Goal: Task Accomplishment & Management: Use online tool/utility

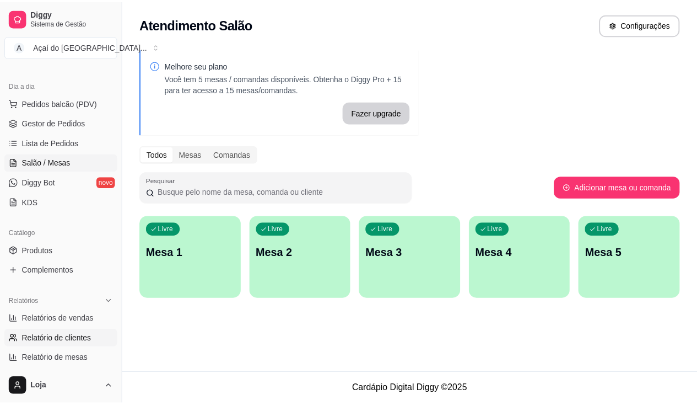
scroll to position [165, 0]
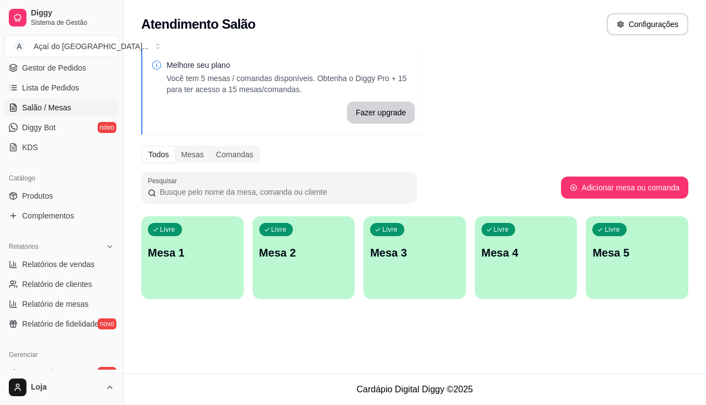
click at [39, 185] on div "Catálogo" at bounding box center [61, 178] width 114 height 18
click at [40, 200] on span "Produtos" at bounding box center [37, 195] width 31 height 11
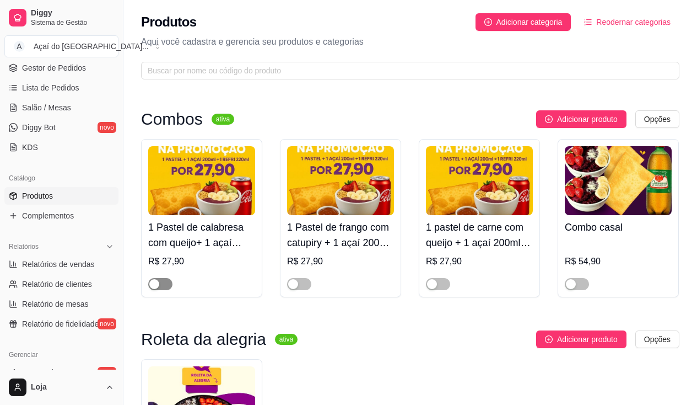
click at [162, 286] on span "button" at bounding box center [160, 284] width 24 height 12
click at [304, 283] on span "button" at bounding box center [299, 284] width 24 height 12
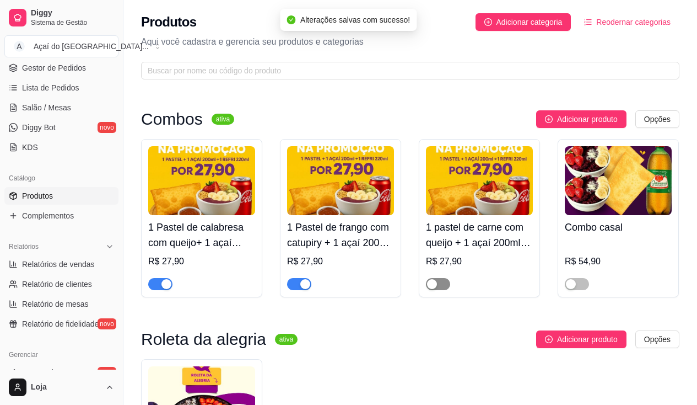
click at [443, 287] on span "button" at bounding box center [438, 284] width 24 height 12
click at [578, 290] on span "button" at bounding box center [577, 284] width 24 height 12
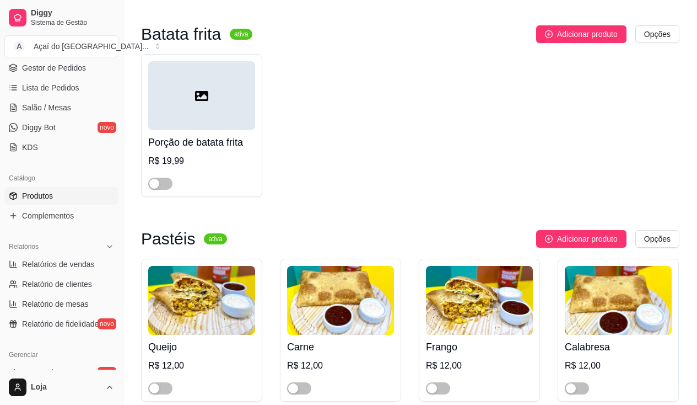
scroll to position [1433, 0]
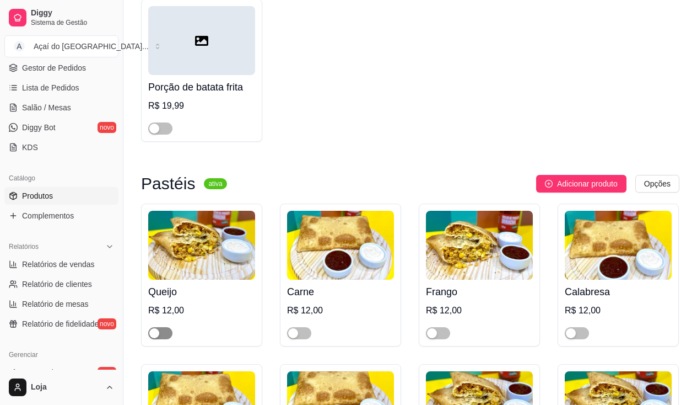
click at [166, 331] on span "button" at bounding box center [160, 333] width 24 height 12
click at [304, 333] on span "button" at bounding box center [299, 333] width 24 height 12
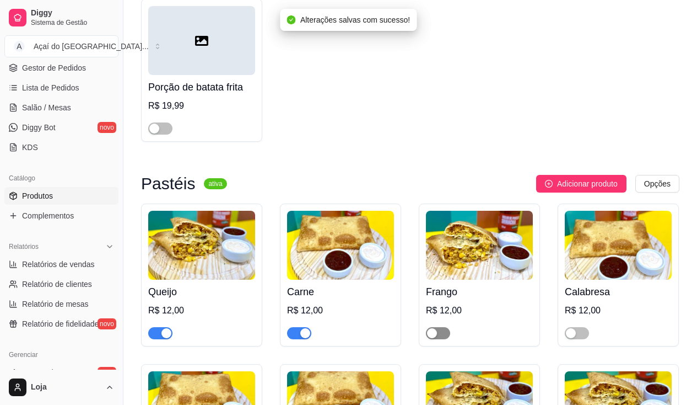
click at [444, 336] on span "button" at bounding box center [438, 333] width 24 height 12
click at [580, 332] on span "button" at bounding box center [577, 333] width 24 height 12
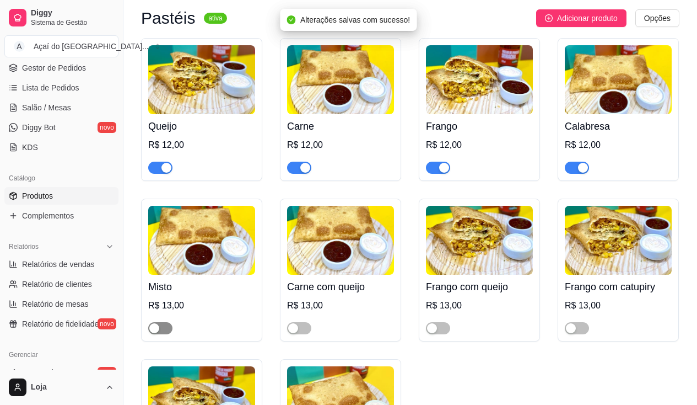
click at [168, 331] on span "button" at bounding box center [160, 328] width 24 height 12
click at [305, 333] on span "button" at bounding box center [299, 328] width 24 height 12
click at [444, 333] on span "button" at bounding box center [438, 328] width 24 height 12
click at [586, 330] on span "button" at bounding box center [577, 328] width 24 height 12
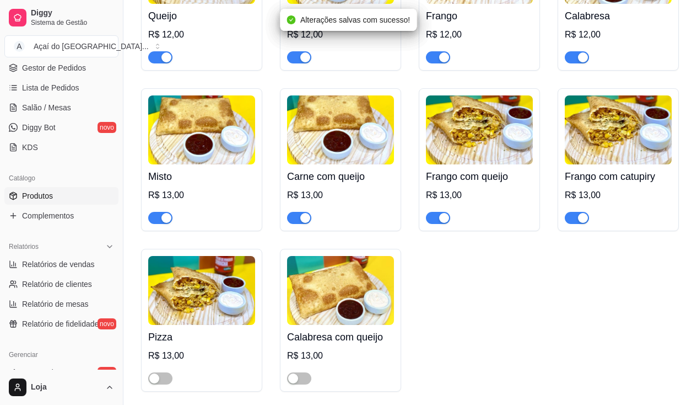
scroll to position [1819, 0]
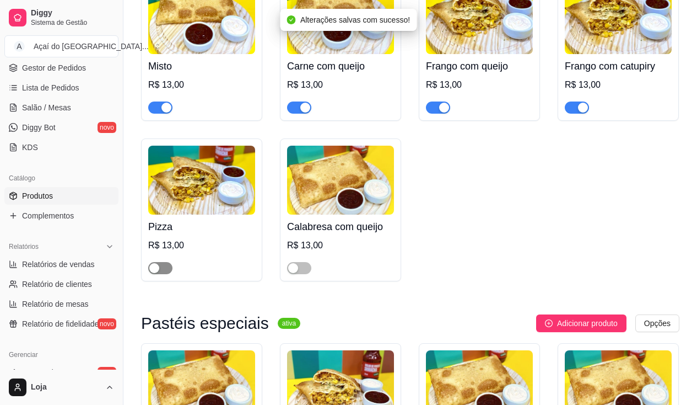
click at [164, 274] on span "button" at bounding box center [160, 268] width 24 height 12
click at [304, 274] on span "button" at bounding box center [299, 268] width 24 height 12
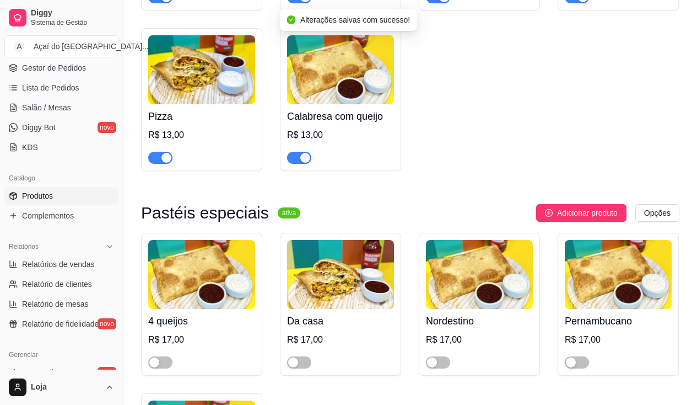
scroll to position [1984, 0]
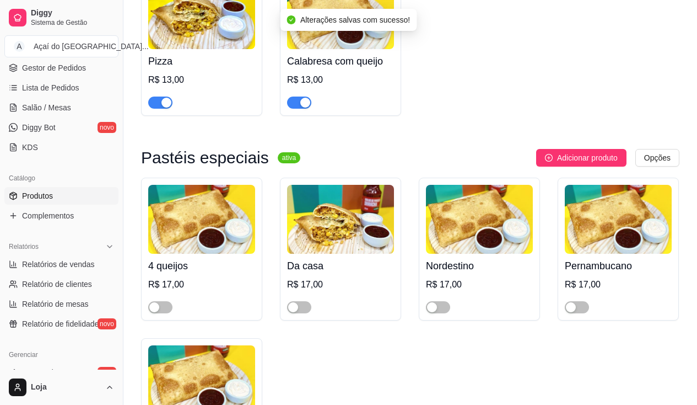
click at [162, 319] on div "4 queijos R$ 17,00" at bounding box center [201, 248] width 121 height 143
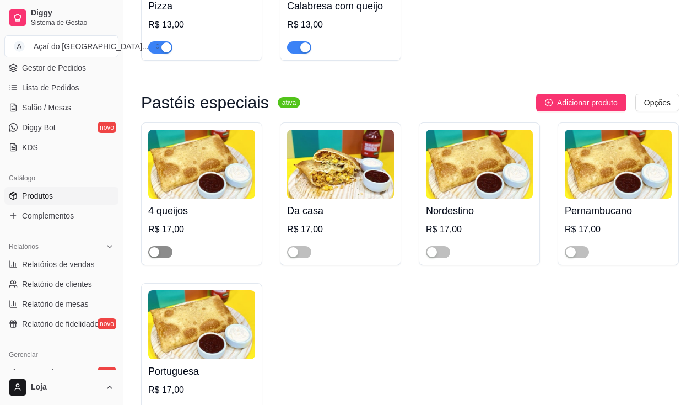
click at [164, 256] on span "button" at bounding box center [160, 252] width 24 height 12
click at [305, 258] on span "button" at bounding box center [299, 252] width 24 height 12
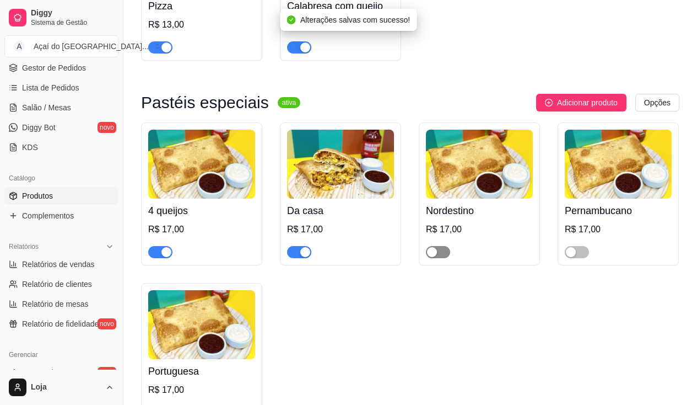
click at [443, 252] on span "button" at bounding box center [438, 252] width 24 height 12
click at [581, 256] on span "button" at bounding box center [577, 252] width 24 height 12
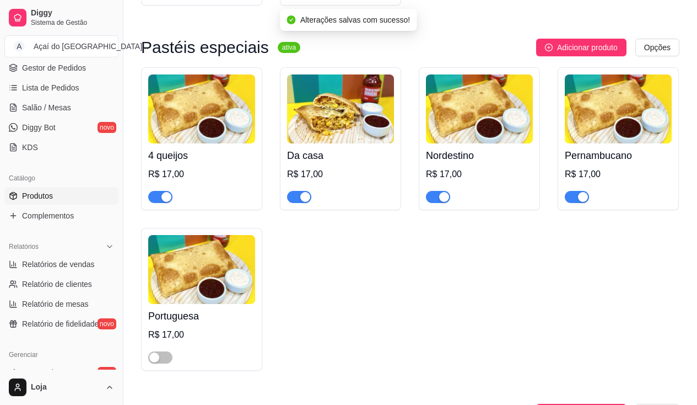
scroll to position [2150, 0]
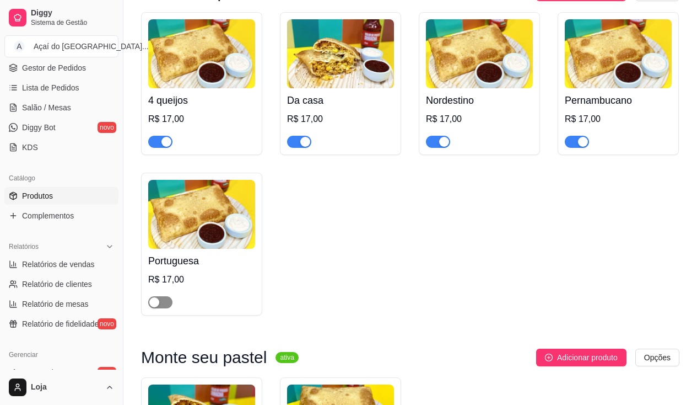
click at [160, 306] on span "button" at bounding box center [160, 302] width 24 height 12
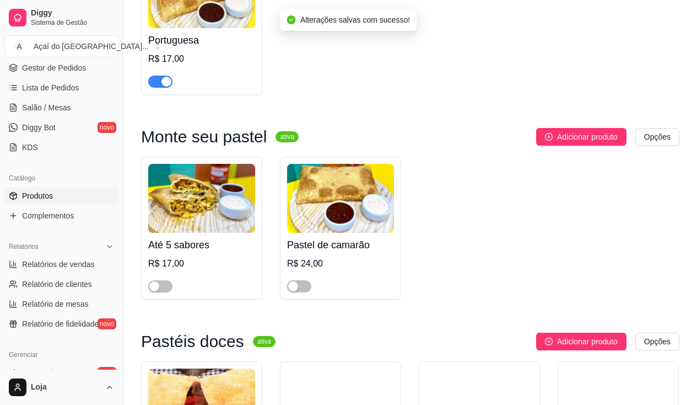
scroll to position [2425, 0]
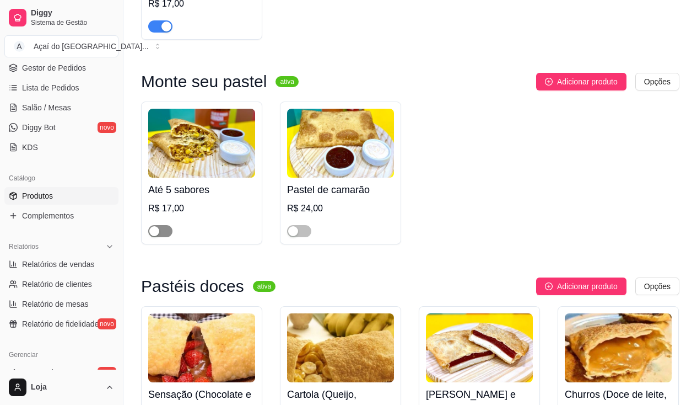
click at [162, 237] on span "button" at bounding box center [160, 231] width 24 height 12
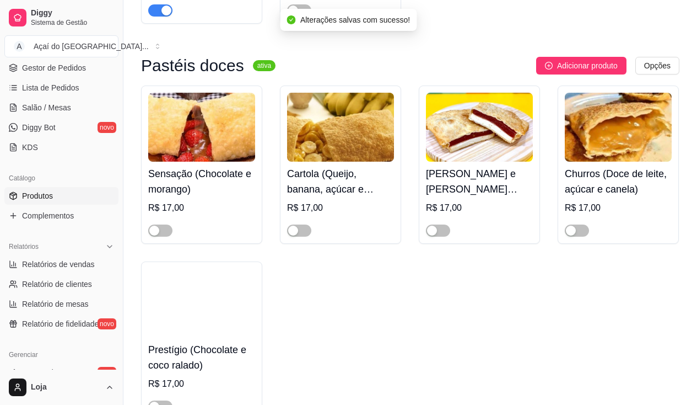
scroll to position [2701, 0]
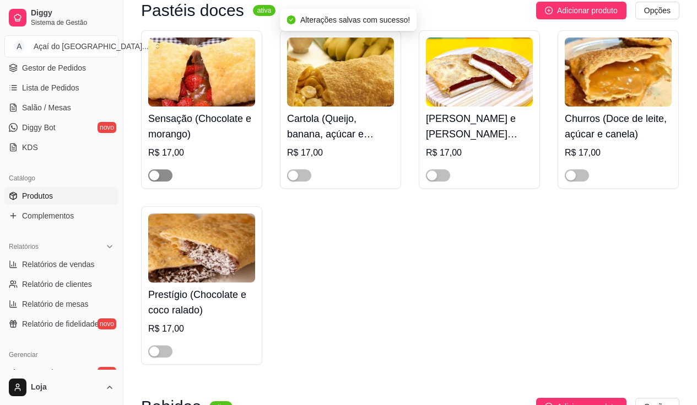
click at [169, 180] on span "button" at bounding box center [160, 175] width 24 height 12
click at [310, 181] on span "button" at bounding box center [299, 175] width 24 height 12
click at [447, 181] on span "button" at bounding box center [438, 175] width 24 height 12
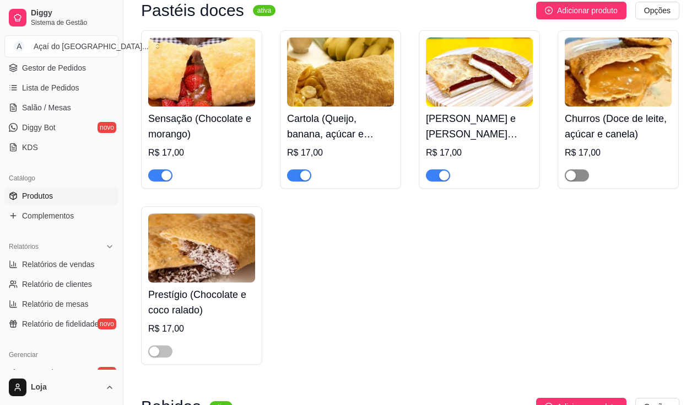
click at [578, 180] on span "button" at bounding box center [577, 175] width 24 height 12
click at [163, 357] on span "button" at bounding box center [160, 351] width 24 height 12
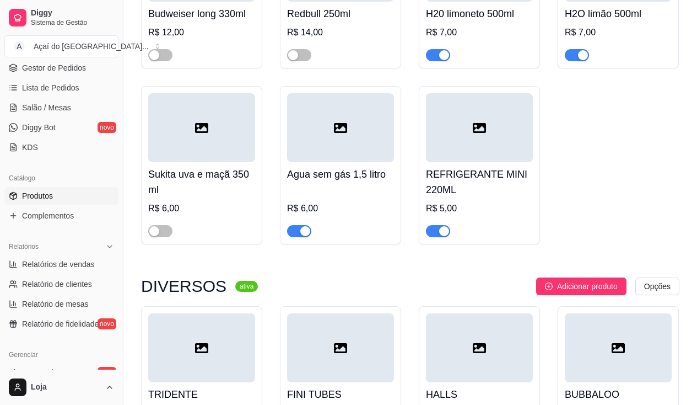
scroll to position [3970, 0]
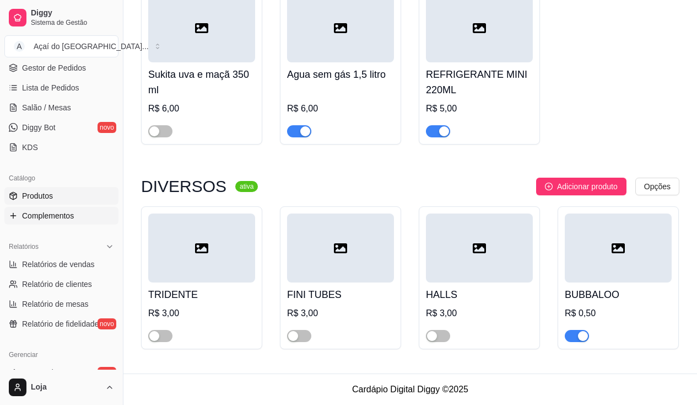
click at [68, 216] on span "Complementos" at bounding box center [48, 215] width 52 height 11
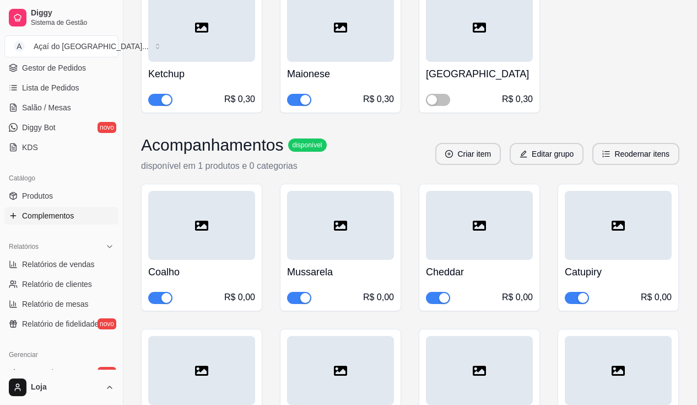
scroll to position [3528, 0]
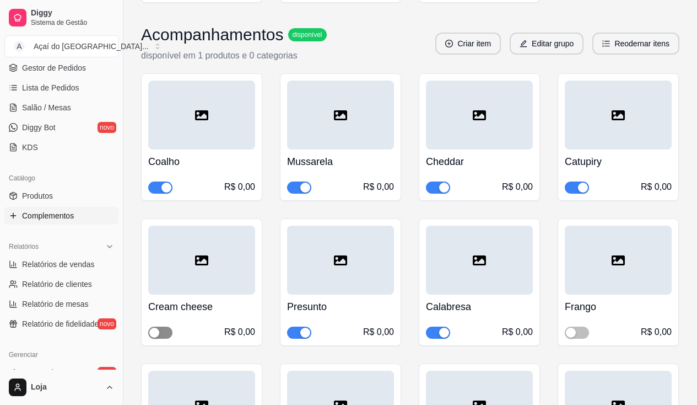
click at [166, 326] on span "button" at bounding box center [160, 332] width 24 height 12
click at [583, 326] on span "button" at bounding box center [577, 332] width 24 height 12
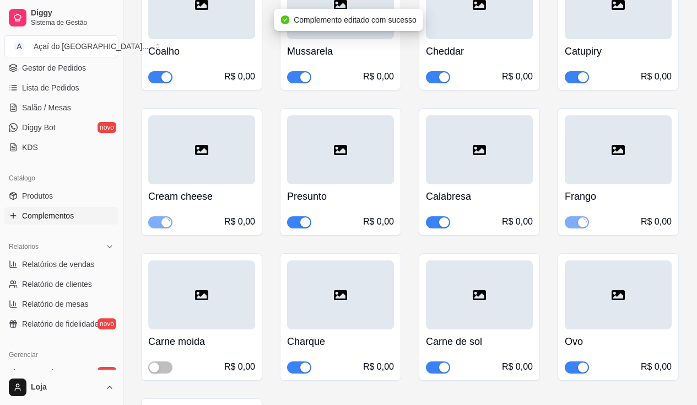
scroll to position [3693, 0]
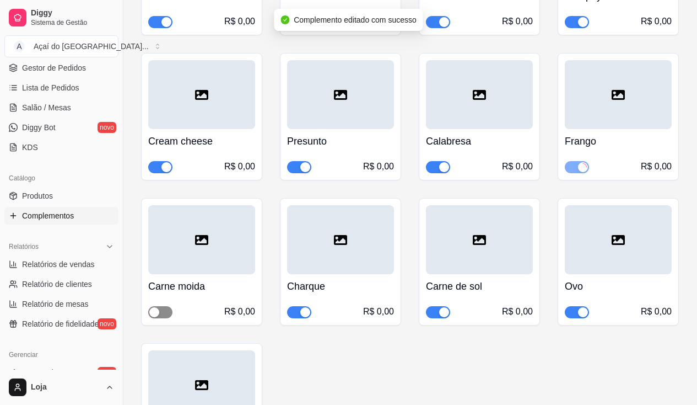
click at [163, 306] on span "button" at bounding box center [160, 312] width 24 height 12
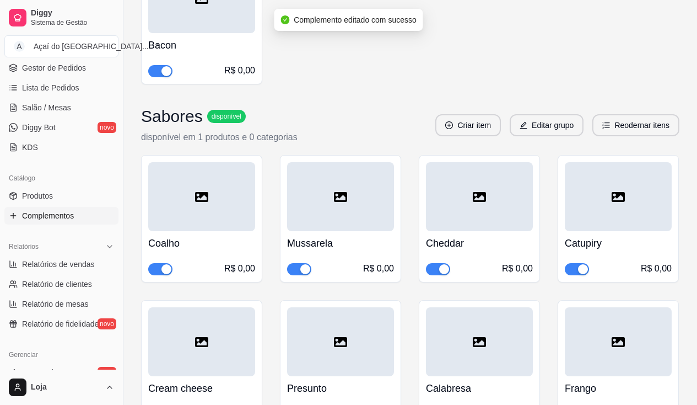
scroll to position [4189, 0]
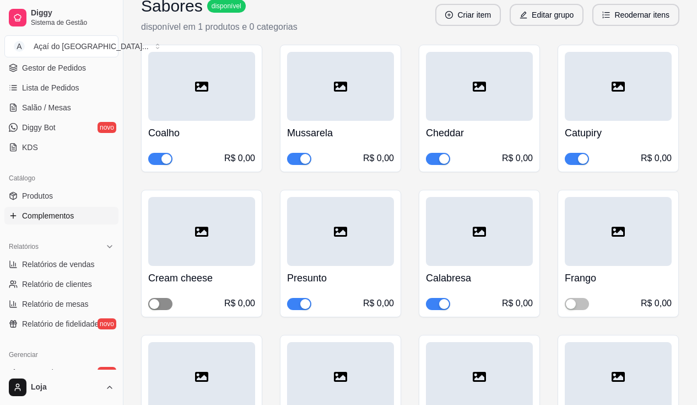
click at [165, 298] on span "button" at bounding box center [160, 304] width 24 height 12
click at [580, 298] on span "button" at bounding box center [577, 304] width 24 height 12
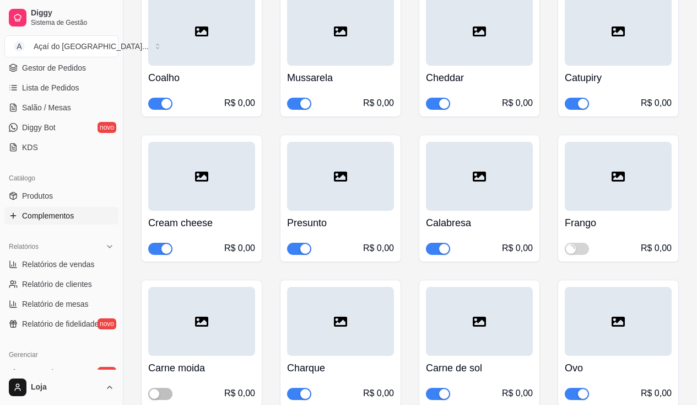
scroll to position [4299, 0]
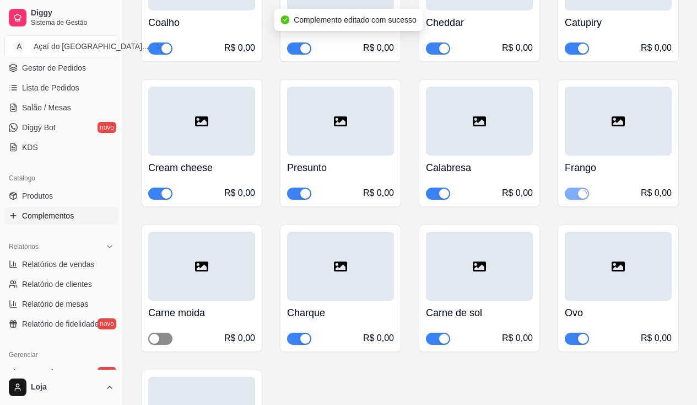
click at [163, 332] on span "button" at bounding box center [160, 338] width 24 height 12
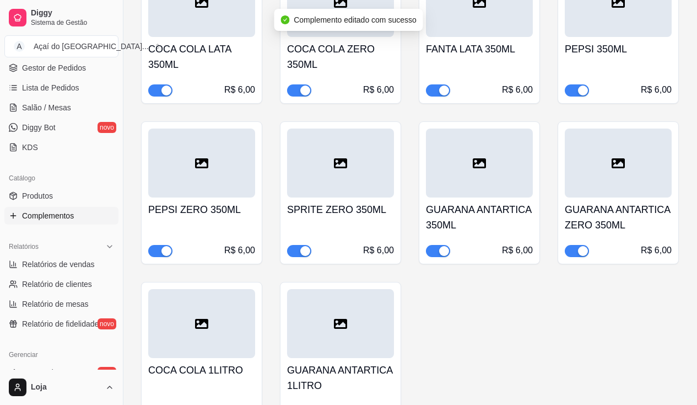
scroll to position [4961, 0]
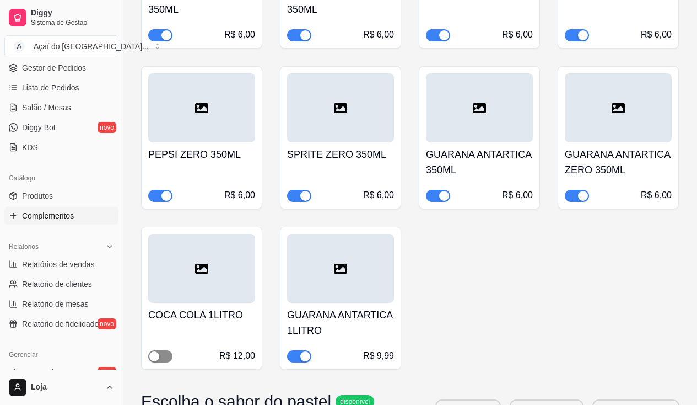
click at [160, 350] on button "button" at bounding box center [160, 356] width 24 height 12
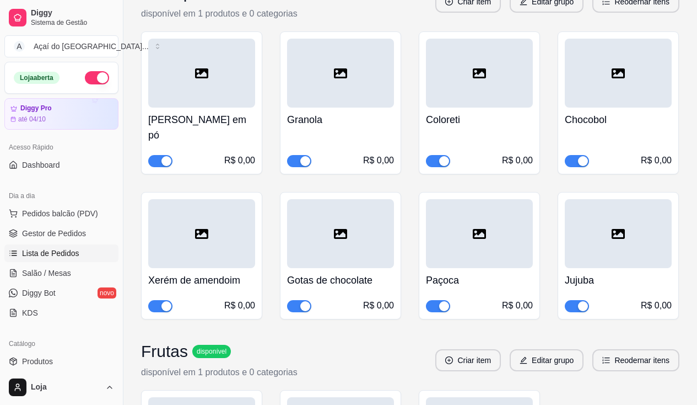
scroll to position [5292, 0]
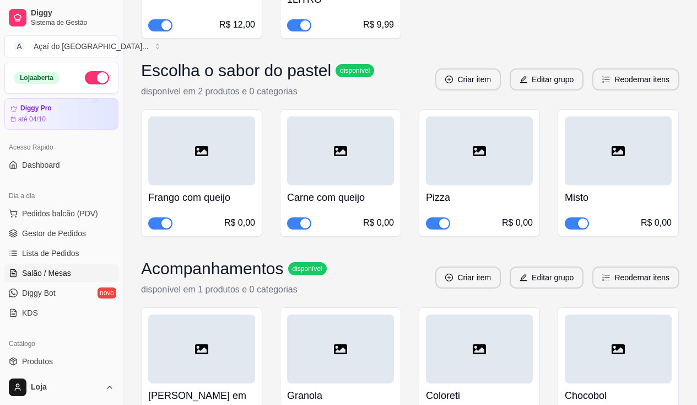
click at [60, 273] on span "Salão / Mesas" at bounding box center [46, 272] width 49 height 11
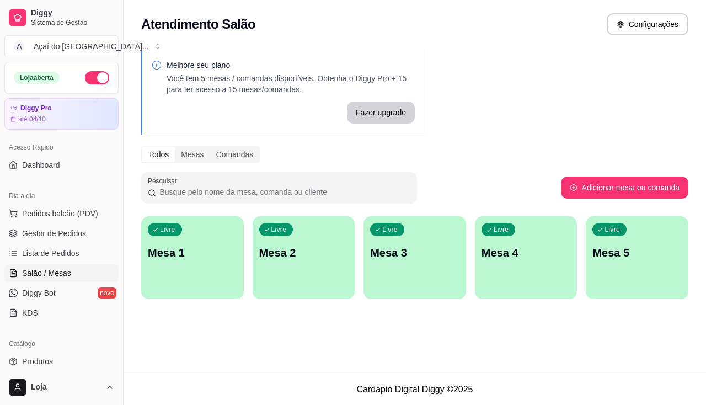
click at [190, 270] on div "Livre Mesa 1" at bounding box center [192, 250] width 103 height 69
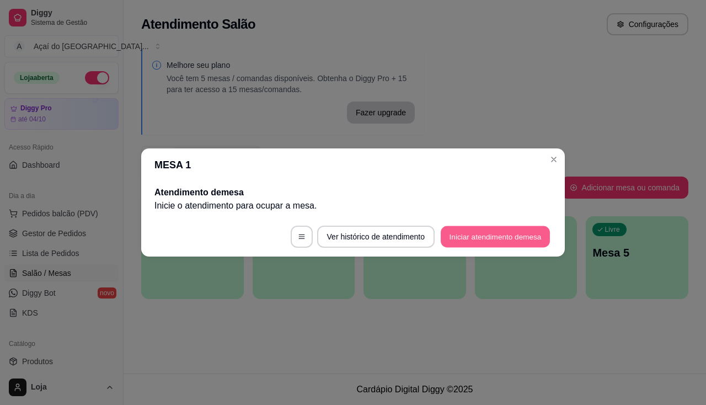
click at [512, 236] on button "Iniciar atendimento de mesa" at bounding box center [494, 236] width 109 height 21
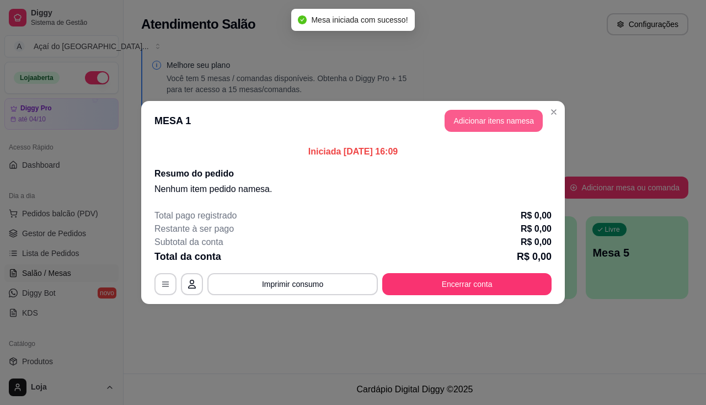
click at [467, 127] on button "Adicionar itens na mesa" at bounding box center [493, 121] width 98 height 22
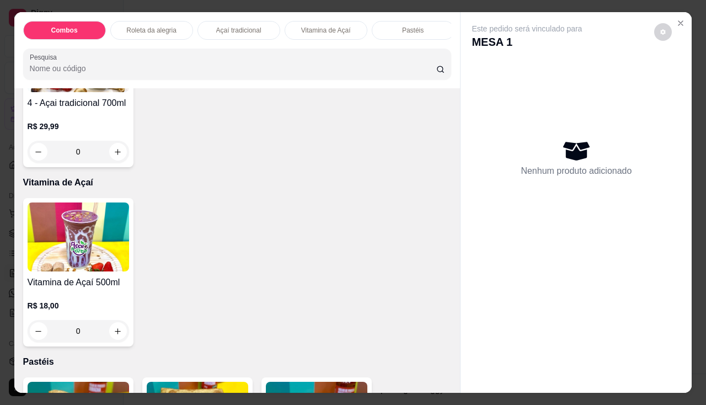
scroll to position [606, 0]
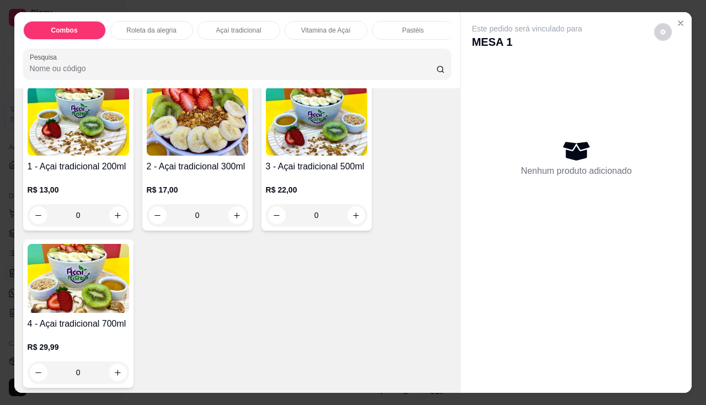
click at [112, 214] on div "0" at bounding box center [78, 215] width 101 height 22
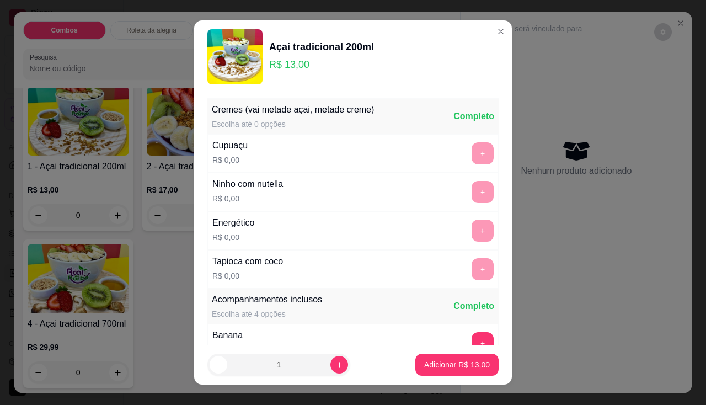
scroll to position [110, 0]
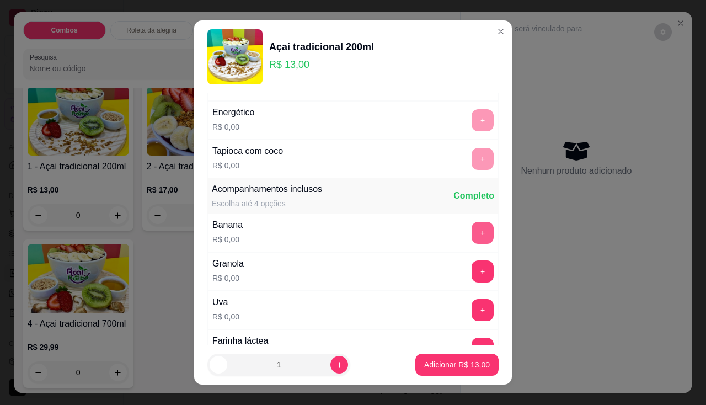
click at [471, 236] on button "+" at bounding box center [482, 233] width 22 height 22
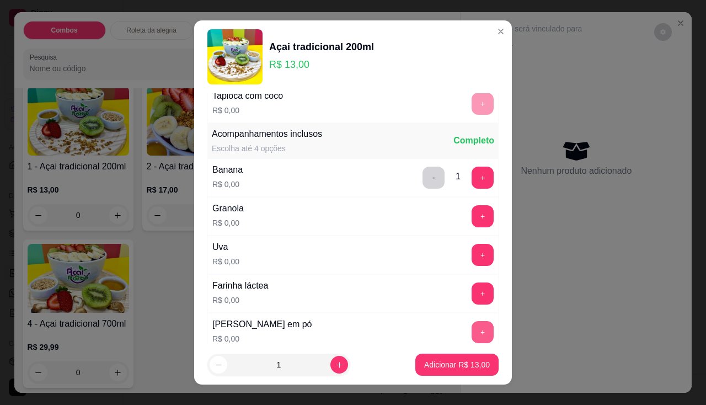
click at [471, 335] on button "+" at bounding box center [482, 332] width 22 height 22
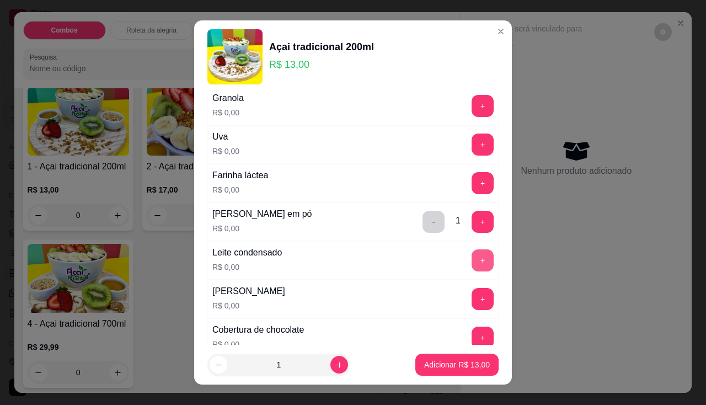
click at [471, 255] on button "+" at bounding box center [482, 260] width 22 height 22
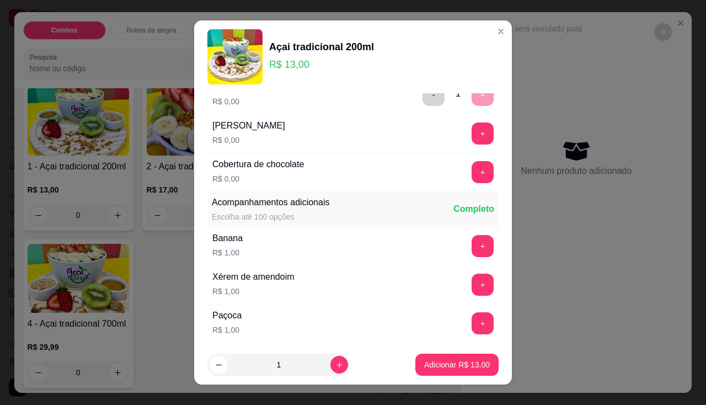
scroll to position [551, 0]
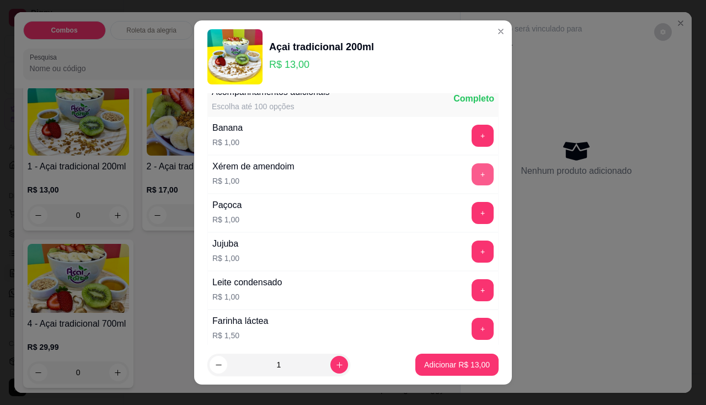
click at [471, 172] on button "+" at bounding box center [482, 174] width 22 height 22
click at [422, 174] on button "-" at bounding box center [433, 174] width 22 height 22
click at [472, 216] on button "+" at bounding box center [482, 212] width 21 height 21
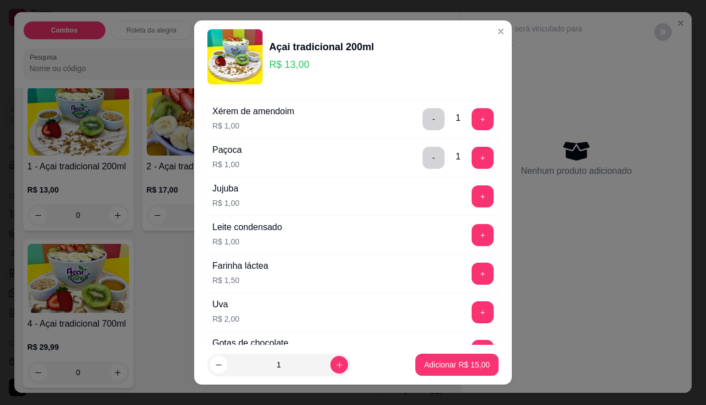
scroll to position [661, 0]
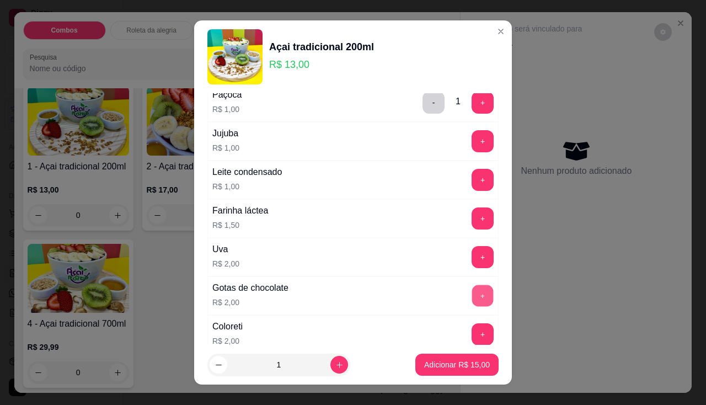
click at [472, 299] on button "+" at bounding box center [482, 294] width 21 height 21
click at [437, 359] on p "Adicionar R$ 17,00" at bounding box center [457, 364] width 66 height 11
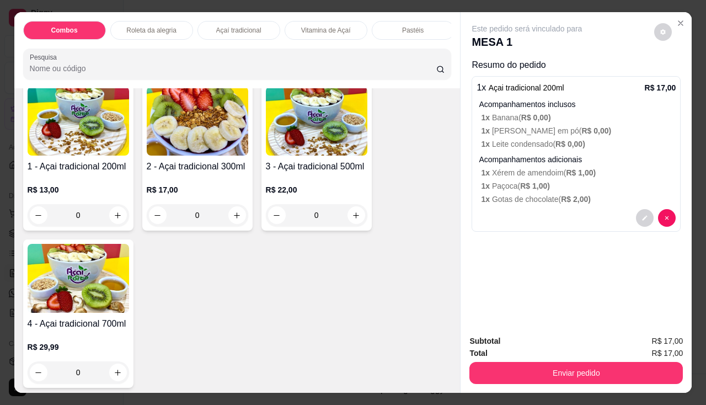
click at [577, 380] on div "Subtotal R$ 17,00 Total R$ 17,00 Enviar pedido" at bounding box center [575, 359] width 231 height 67
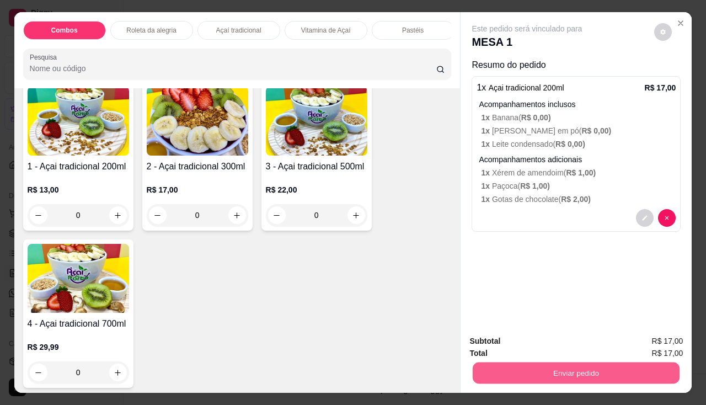
click at [580, 362] on button "Enviar pedido" at bounding box center [575, 372] width 207 height 21
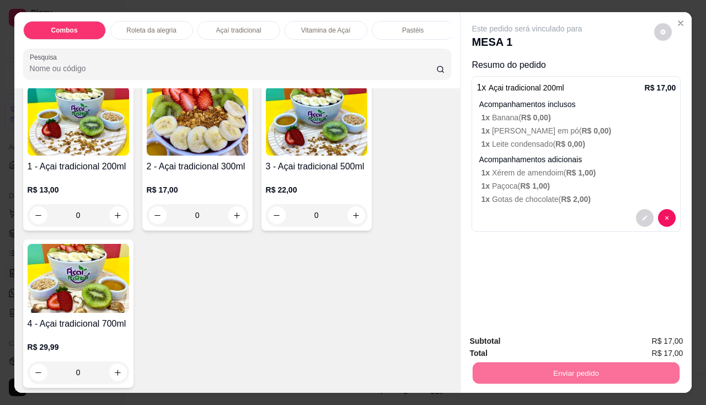
click at [553, 349] on button "Não registrar e enviar pedido" at bounding box center [539, 341] width 115 height 21
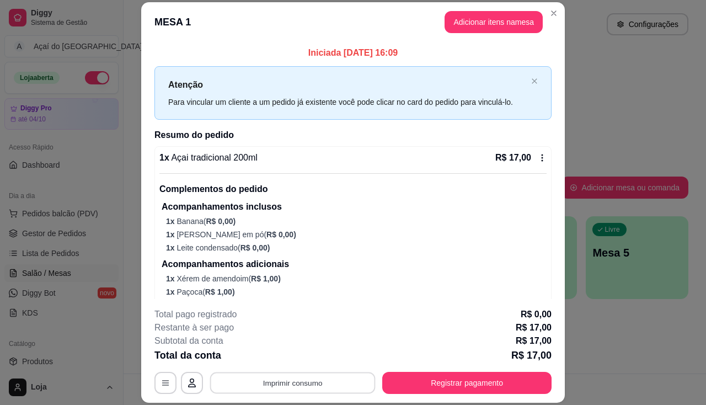
click at [251, 387] on button "Imprimir consumo" at bounding box center [292, 382] width 165 height 21
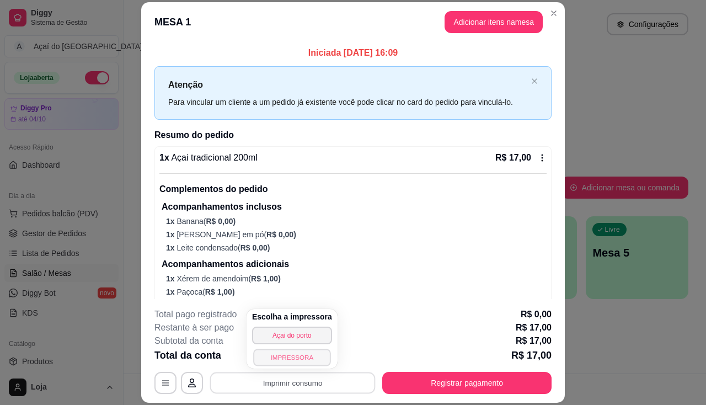
click at [268, 356] on button "IMPRESSORA" at bounding box center [291, 356] width 77 height 17
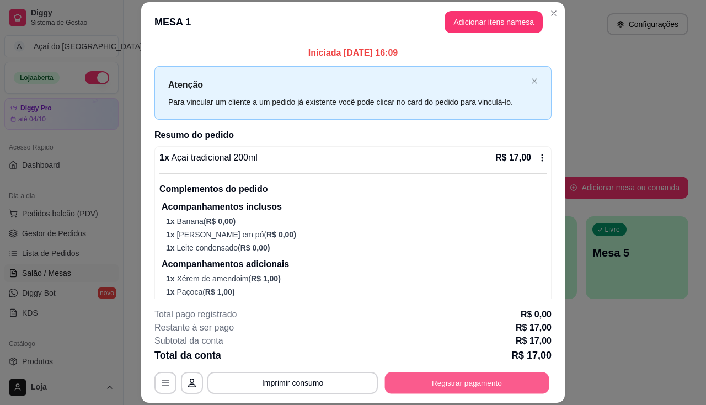
click at [441, 385] on button "Registrar pagamento" at bounding box center [467, 382] width 164 height 21
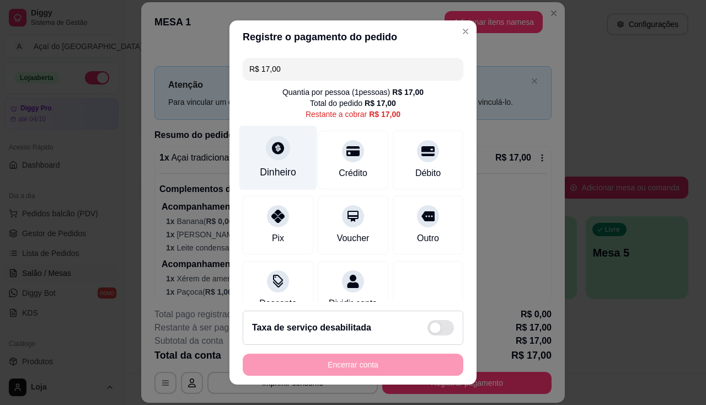
click at [260, 174] on div "Dinheiro" at bounding box center [278, 172] width 36 height 14
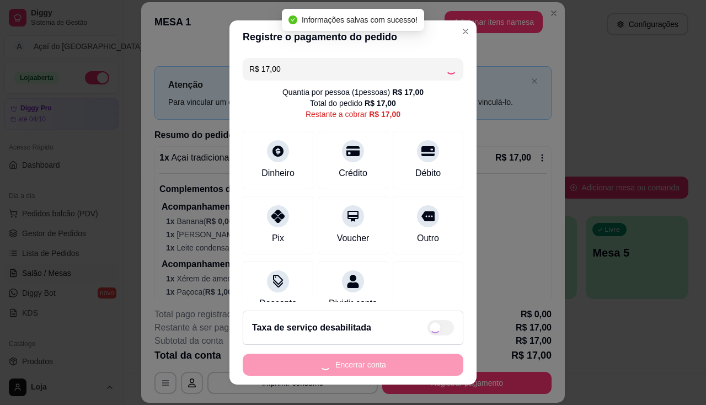
type input "R$ 0,00"
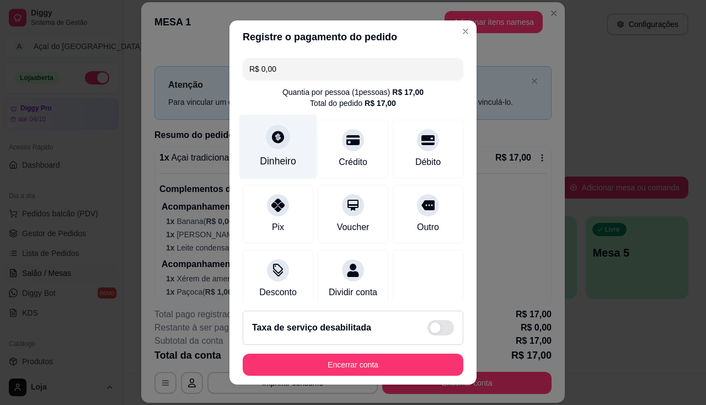
click at [274, 158] on div "Dinheiro" at bounding box center [278, 161] width 36 height 14
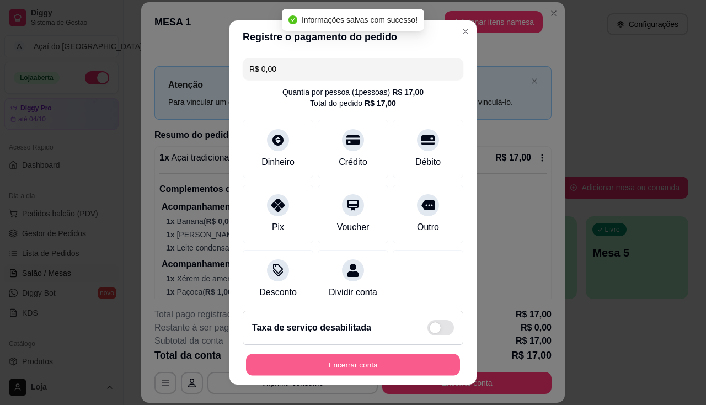
click at [363, 364] on button "Encerrar conta" at bounding box center [353, 364] width 214 height 21
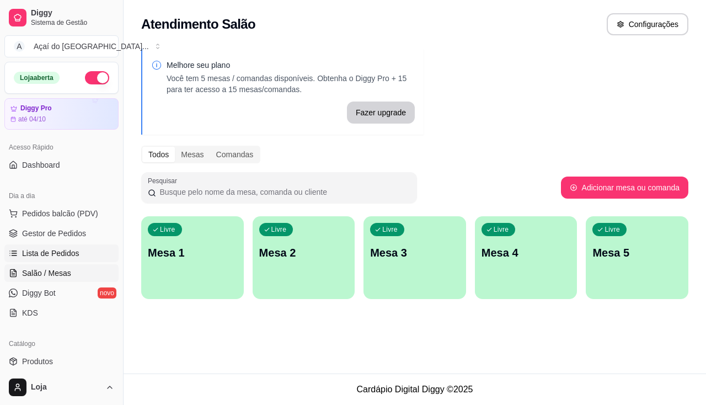
click at [85, 251] on link "Lista de Pedidos" at bounding box center [61, 253] width 114 height 18
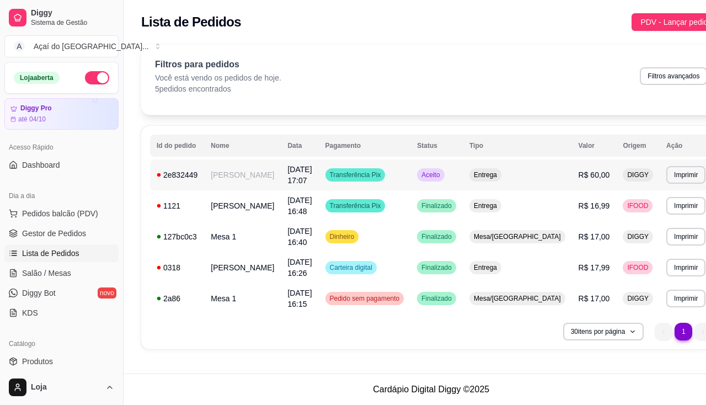
click at [356, 179] on div "Transferência Pix" at bounding box center [355, 174] width 60 height 13
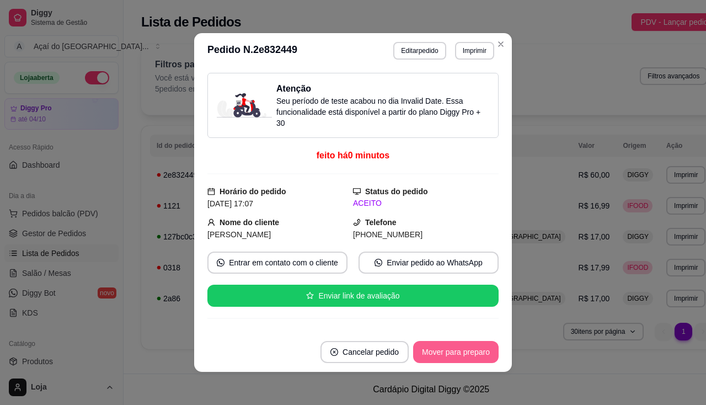
click at [464, 356] on button "Mover para preparo" at bounding box center [455, 352] width 85 height 22
click at [485, 50] on button "Imprimir" at bounding box center [474, 51] width 39 height 18
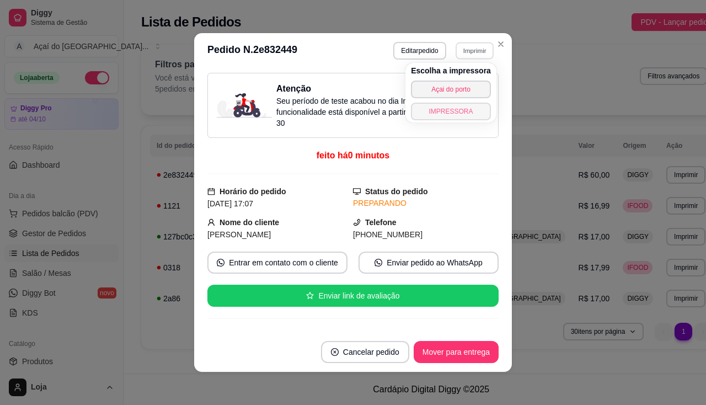
click at [456, 111] on button "IMPRESSORA" at bounding box center [451, 112] width 80 height 18
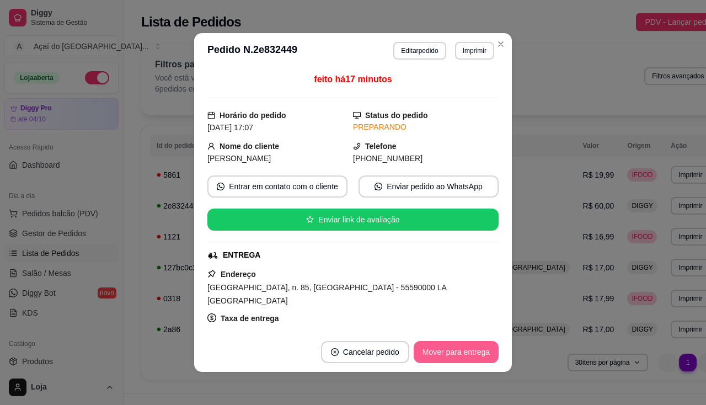
click at [465, 346] on button "Mover para entrega" at bounding box center [455, 352] width 85 height 22
